Goal: Check status

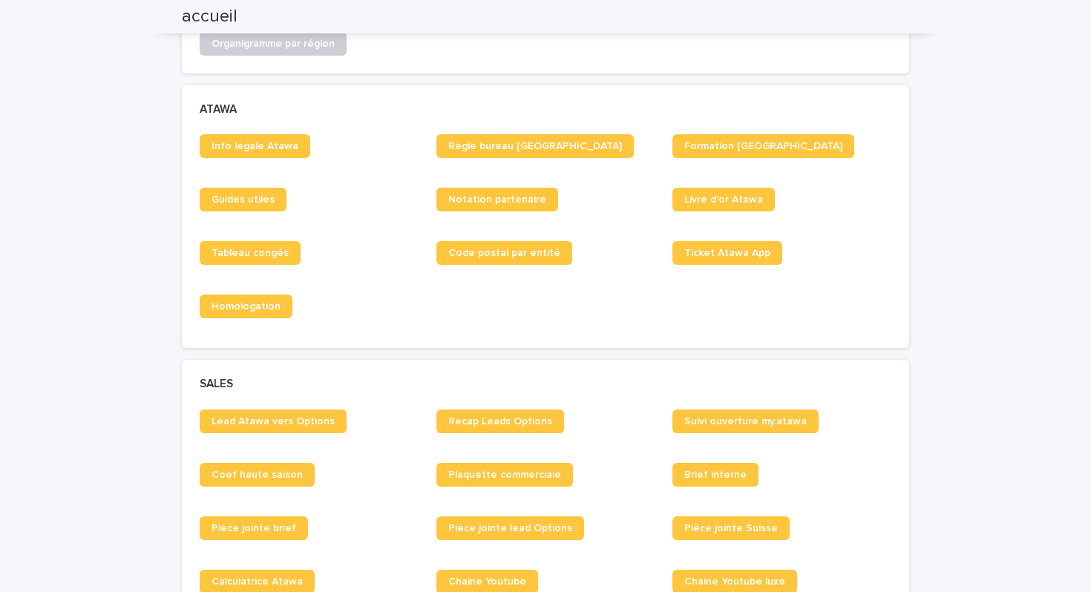
scroll to position [837, 0]
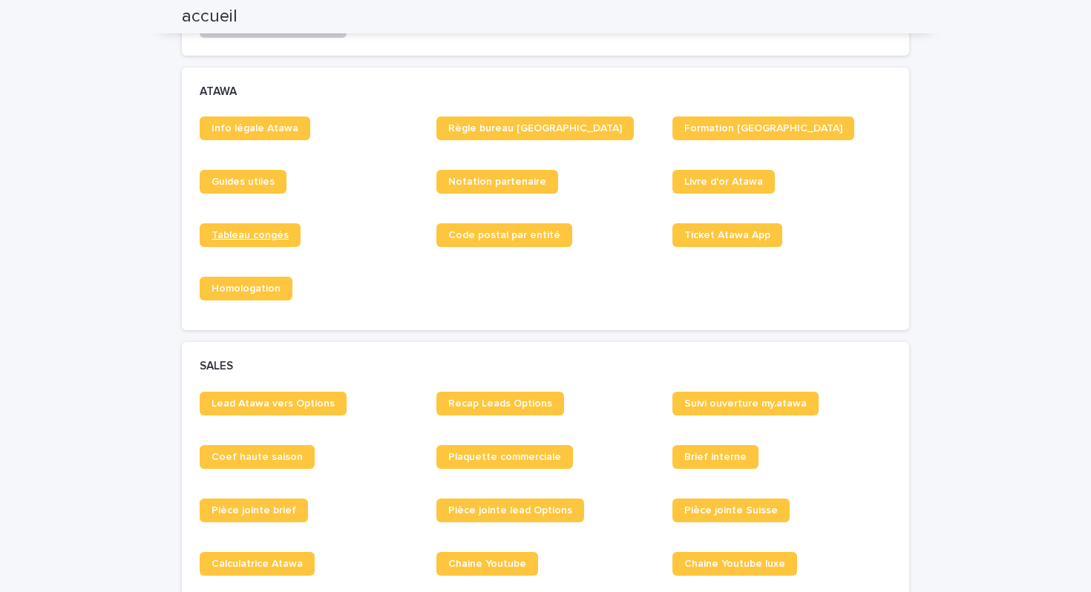
click at [249, 240] on span "Tableau congés" at bounding box center [250, 235] width 77 height 10
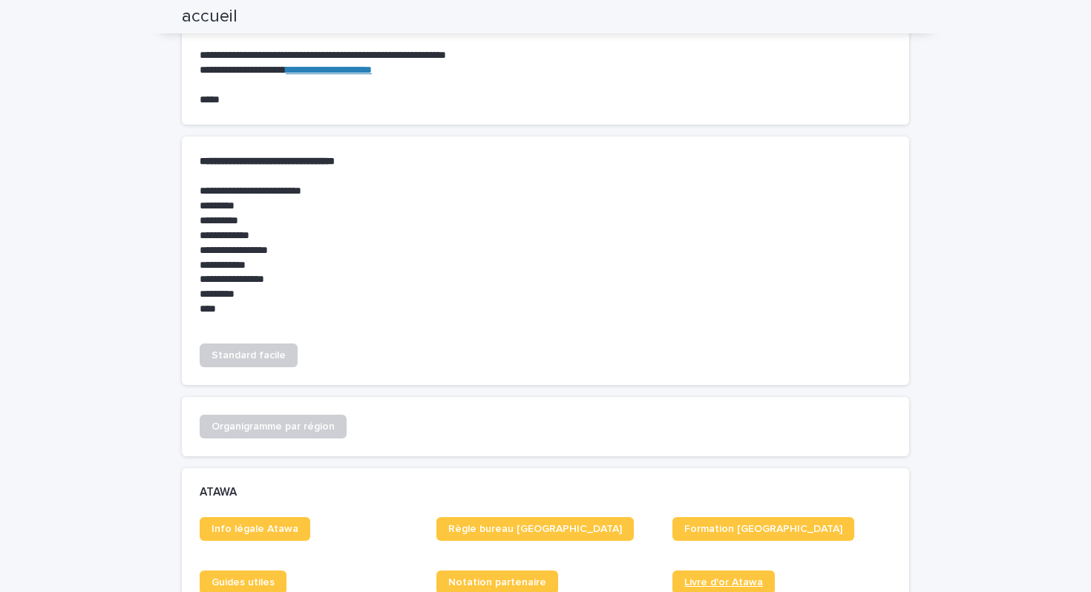
scroll to position [0, 0]
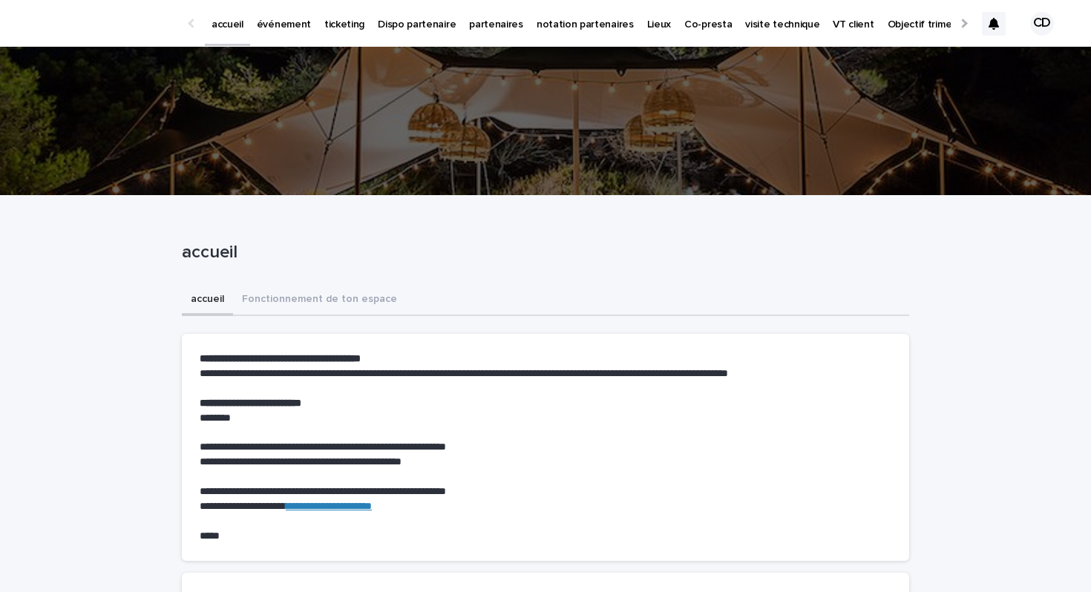
click at [999, 22] on icon at bounding box center [994, 24] width 10 height 12
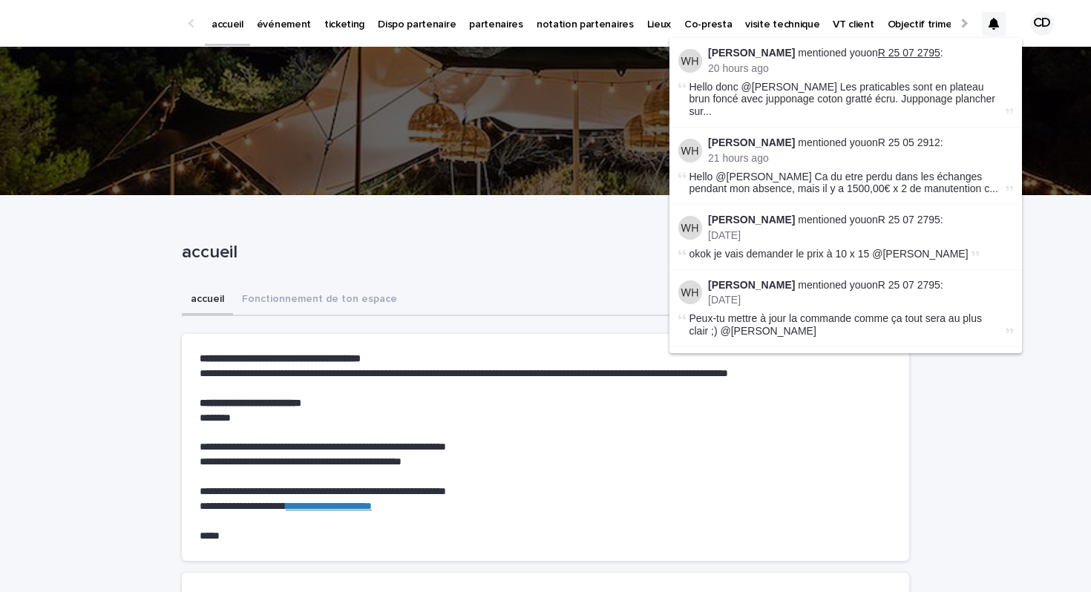
click at [895, 53] on link "R 25 07 2795" at bounding box center [909, 53] width 62 height 12
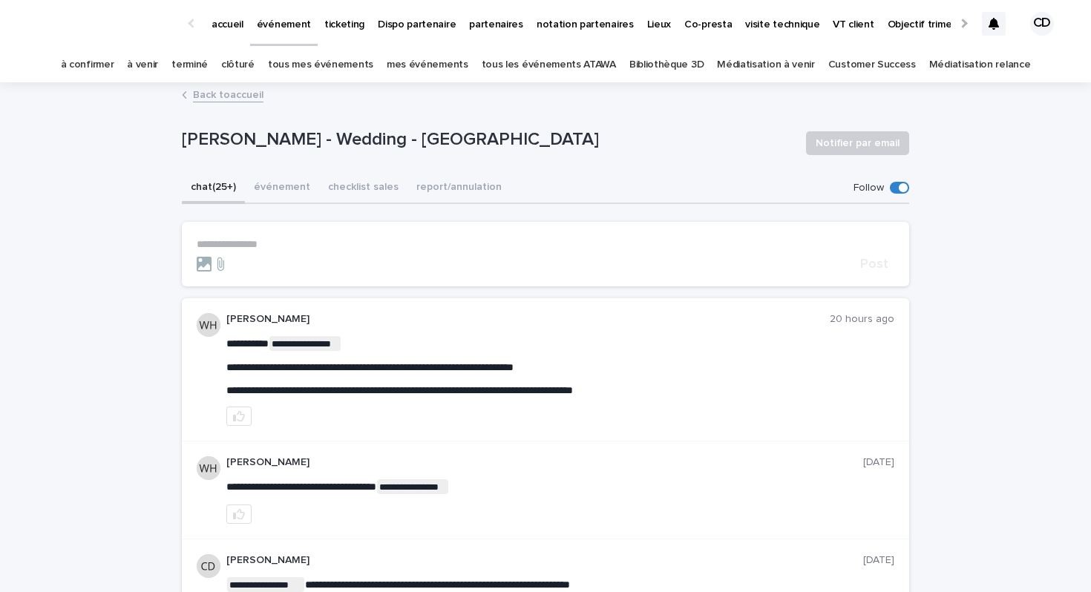
click at [429, 66] on link "mes événements" at bounding box center [428, 65] width 82 height 35
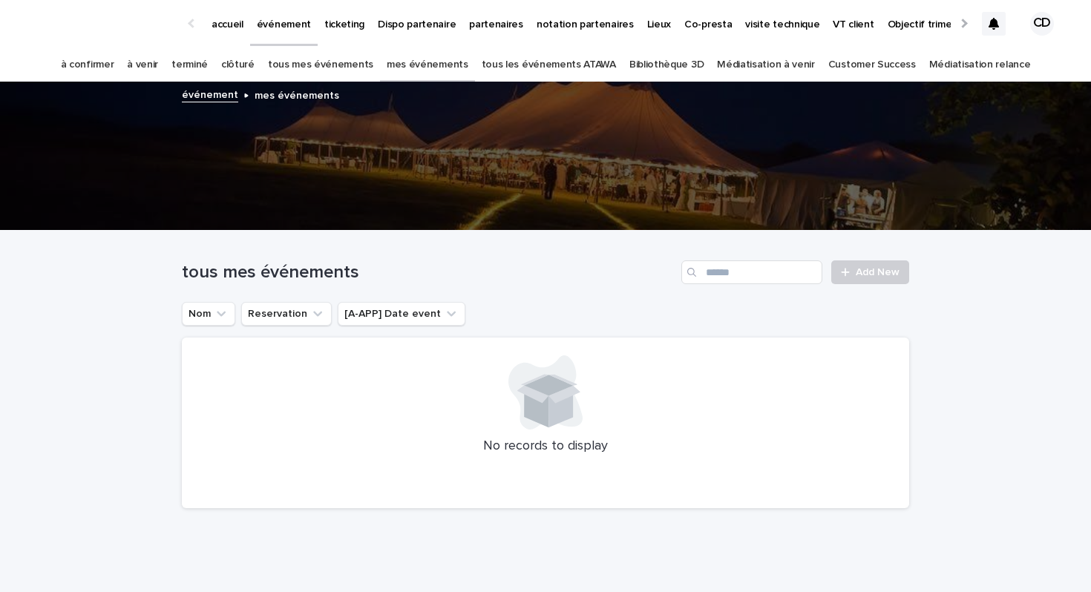
click at [158, 58] on link "à venir" at bounding box center [142, 65] width 31 height 35
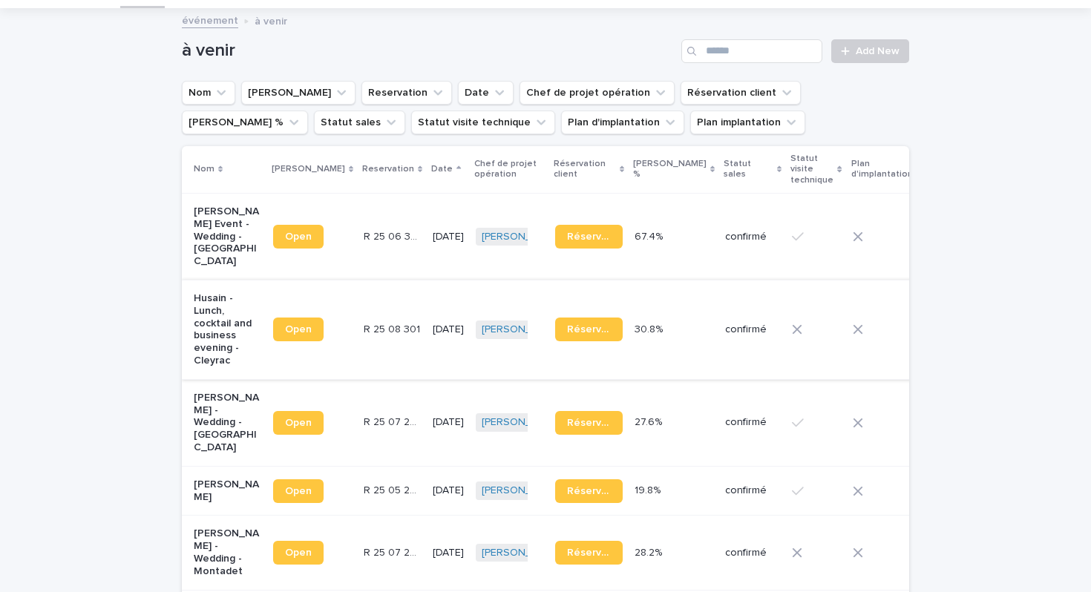
scroll to position [77, 0]
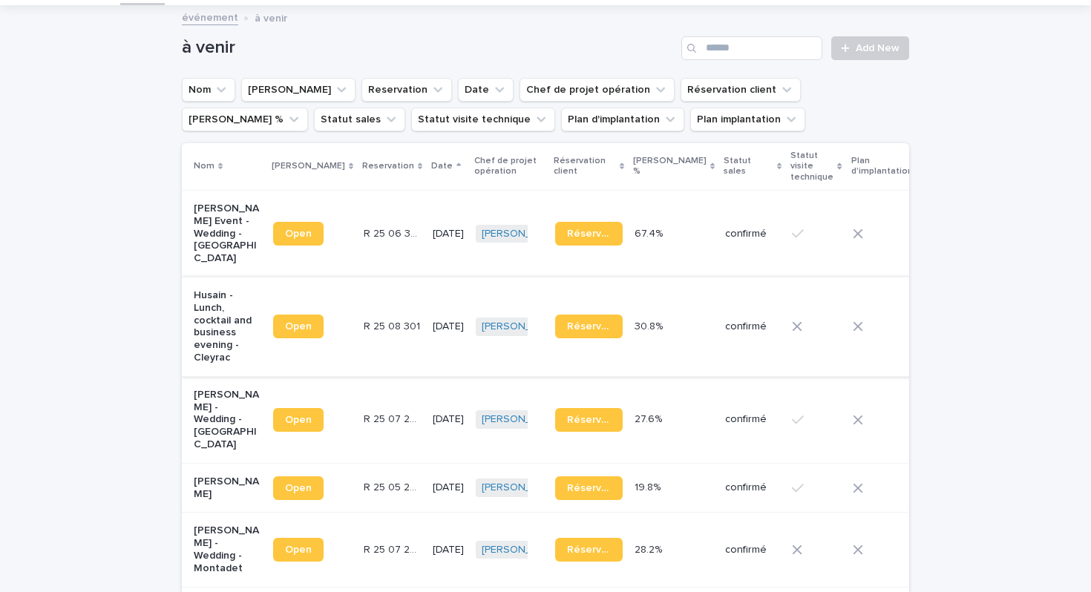
click at [206, 420] on p "[PERSON_NAME] - Wedding - [GEOGRAPHIC_DATA]" at bounding box center [228, 420] width 68 height 62
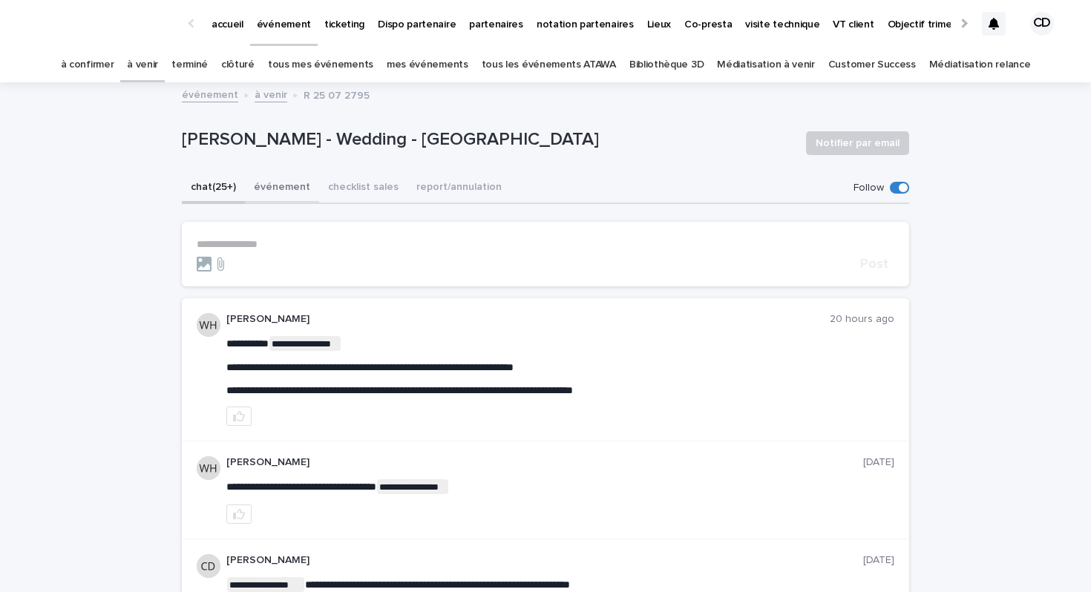
click at [295, 197] on button "événement" at bounding box center [282, 188] width 74 height 31
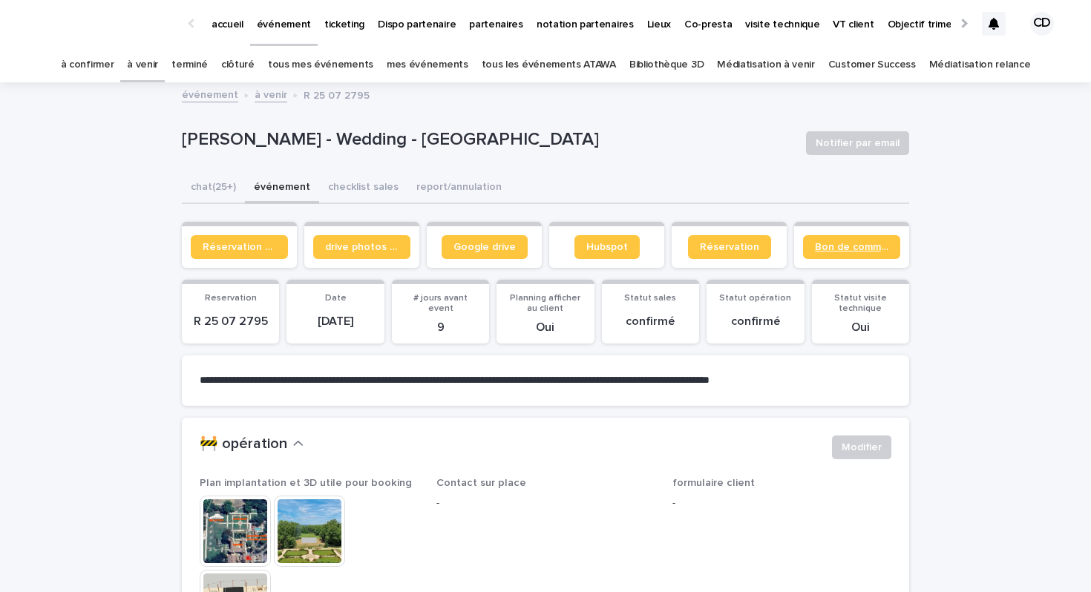
click at [879, 244] on span "Bon de commande" at bounding box center [851, 247] width 73 height 10
click at [831, 243] on span "Bon de commande" at bounding box center [851, 247] width 73 height 10
click at [207, 190] on button "chat (25+)" at bounding box center [213, 188] width 63 height 31
